Goal: Transaction & Acquisition: Purchase product/service

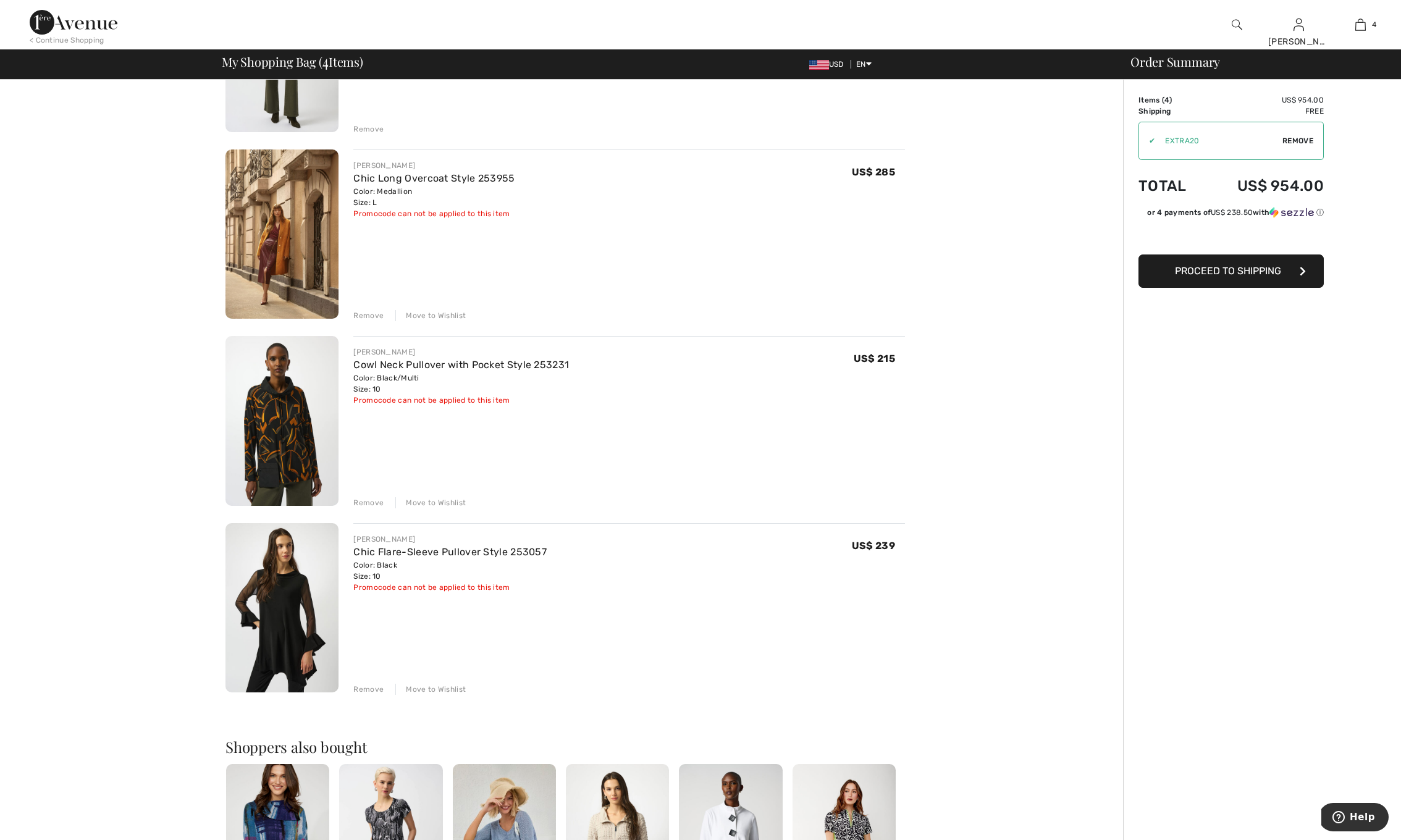
scroll to position [218, 0]
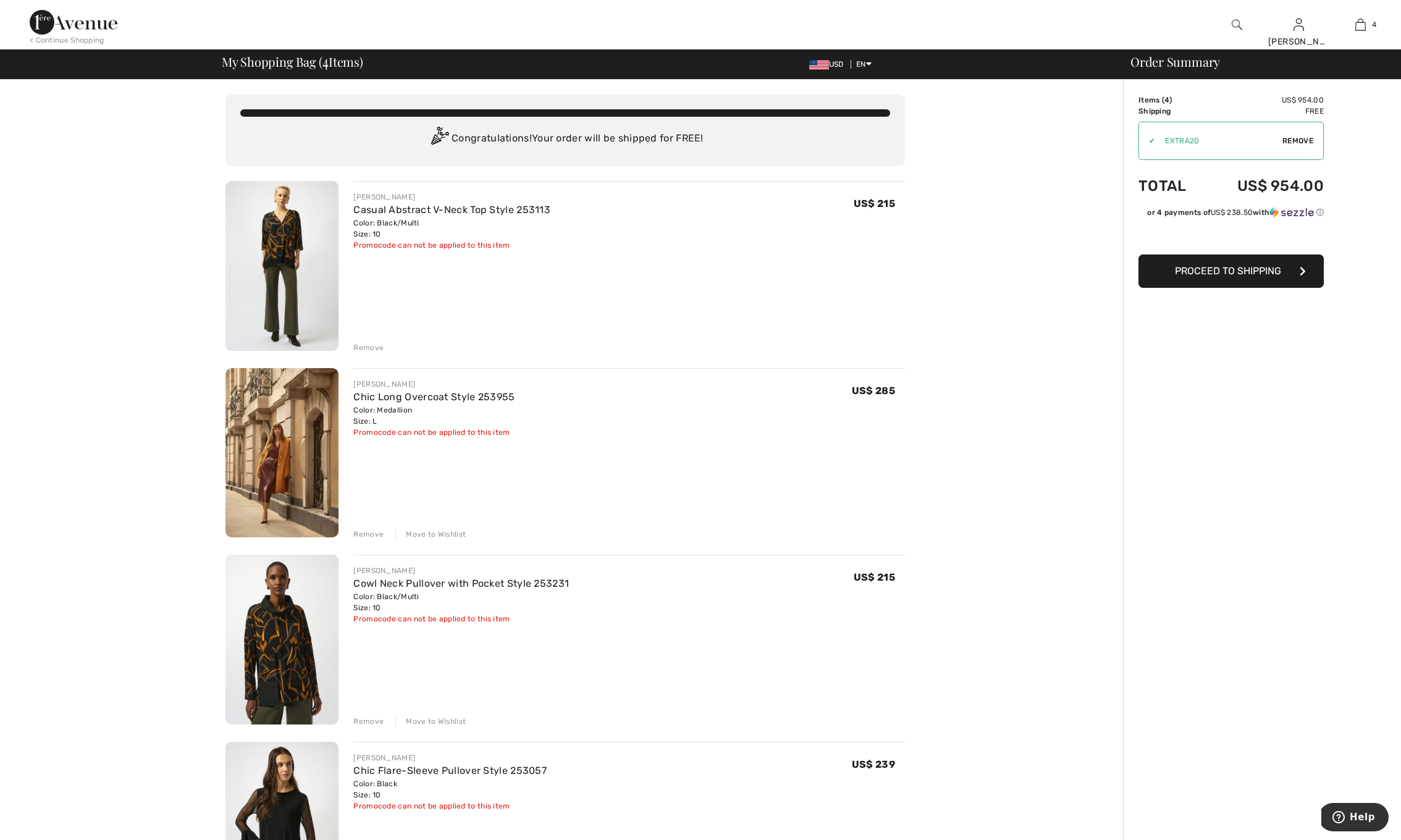
click at [1131, 139] on div "Order Summary Details Items ( 4 ) US$ 954.00 Promo code US$ 0.00 Shipping Free …" at bounding box center [1262, 754] width 278 height 1350
click at [1294, 138] on span "Remove" at bounding box center [1298, 140] width 31 height 11
click at [1234, 141] on input "TEXT" at bounding box center [1213, 140] width 150 height 37
type input "SUMMERVIP"
click at [1303, 139] on span "Apply" at bounding box center [1301, 140] width 25 height 11
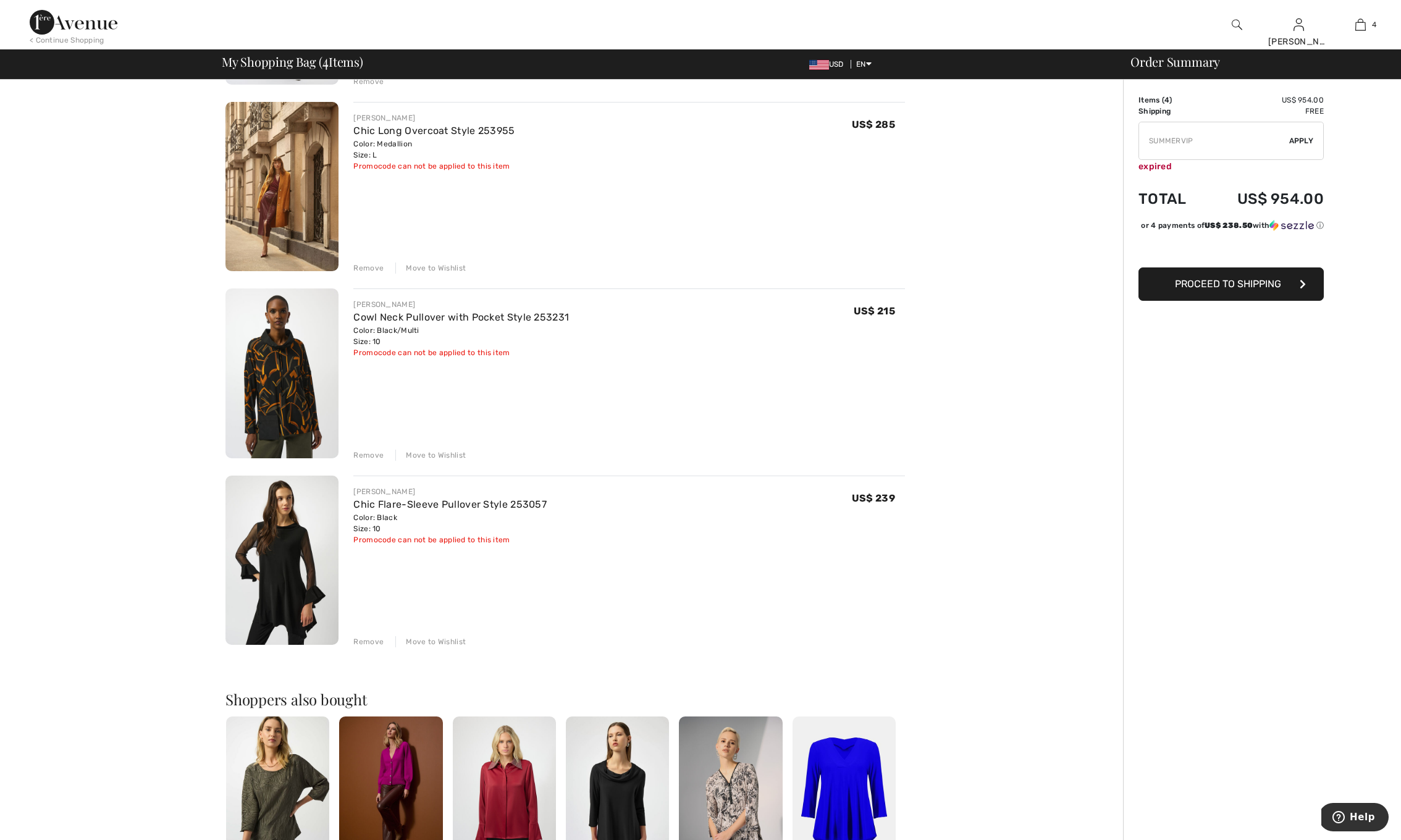
scroll to position [264, 0]
